Goal: Obtain resource: Download file/media

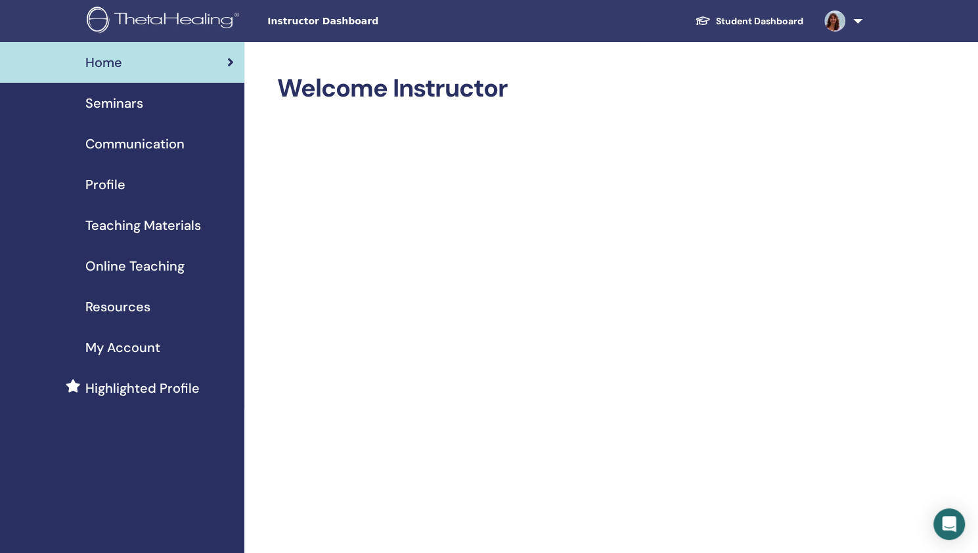
click at [833, 18] on img at bounding box center [834, 21] width 21 height 21
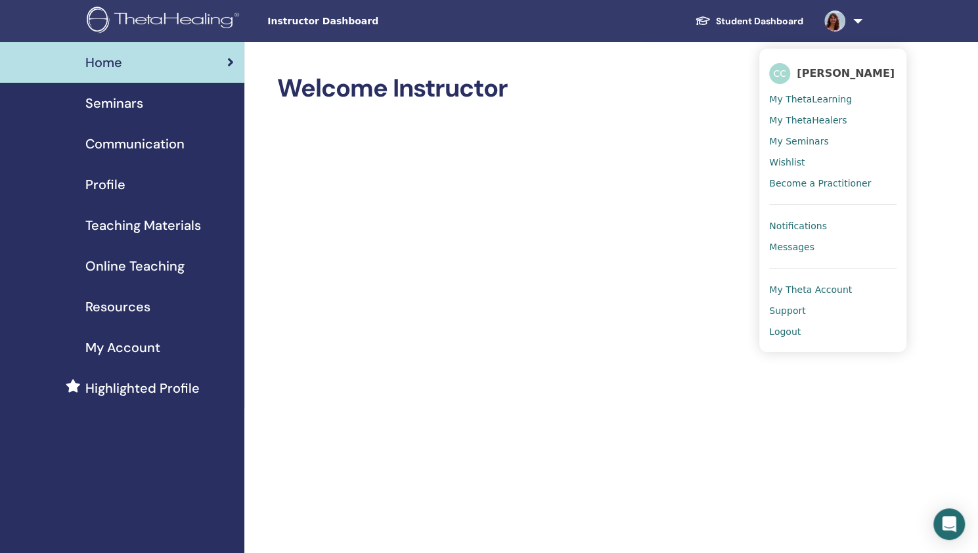
click at [809, 102] on span "My ThetaLearning" at bounding box center [810, 99] width 83 height 12
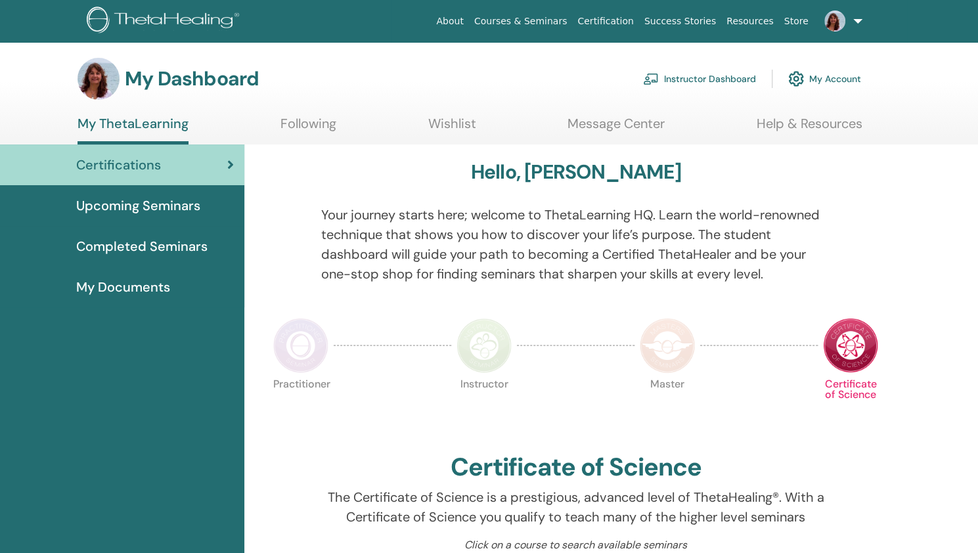
click at [134, 287] on span "My Documents" at bounding box center [123, 287] width 94 height 20
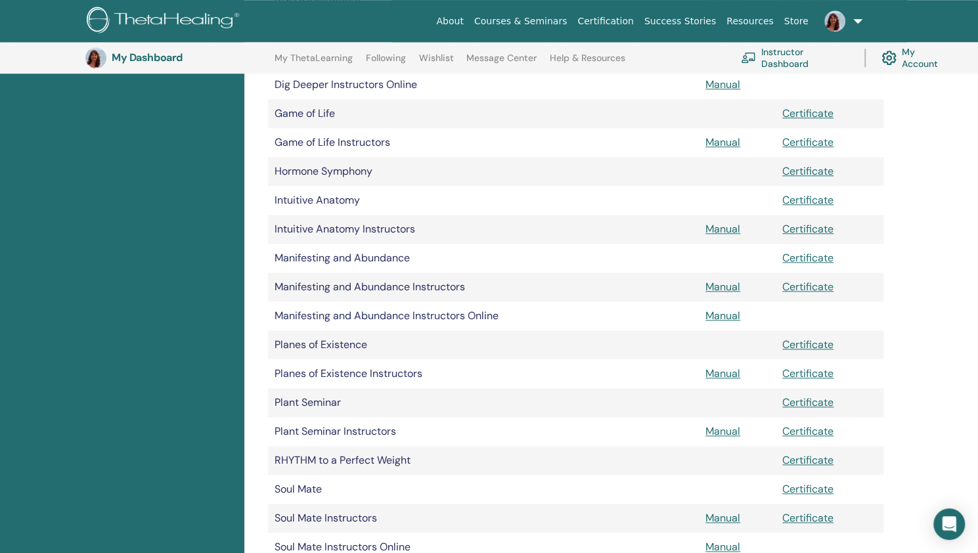
scroll to position [657, 0]
click at [800, 463] on link "Certificate" at bounding box center [807, 461] width 51 height 14
